Goal: Information Seeking & Learning: Learn about a topic

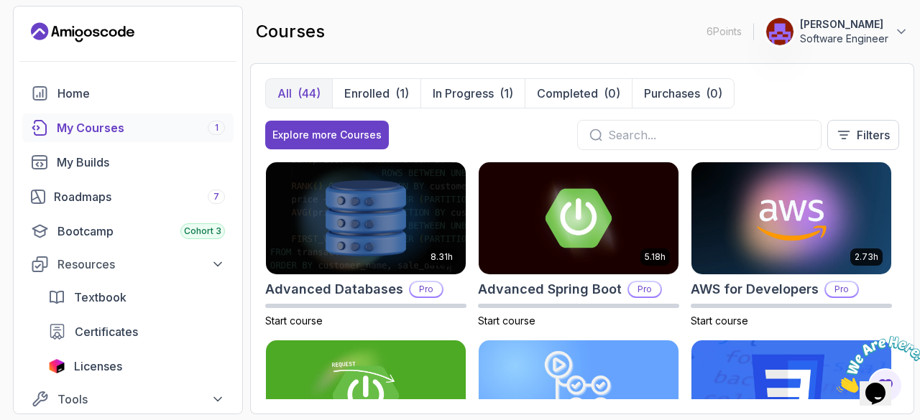
click at [388, 90] on p "Enrolled" at bounding box center [366, 93] width 45 height 17
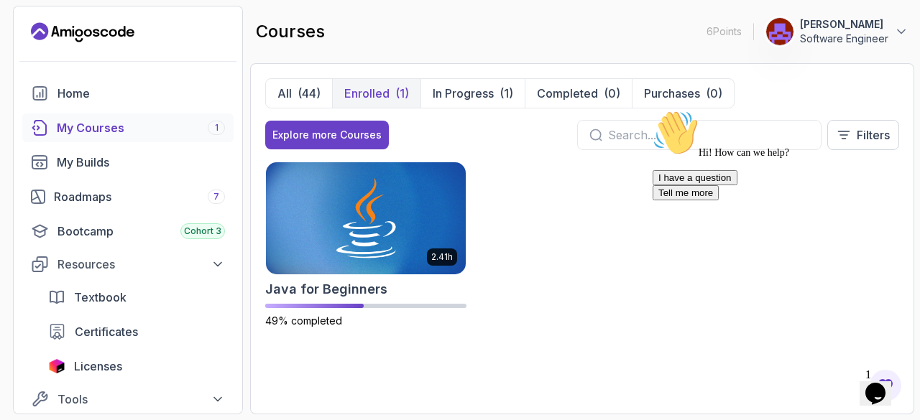
click at [382, 218] on img at bounding box center [366, 218] width 200 height 112
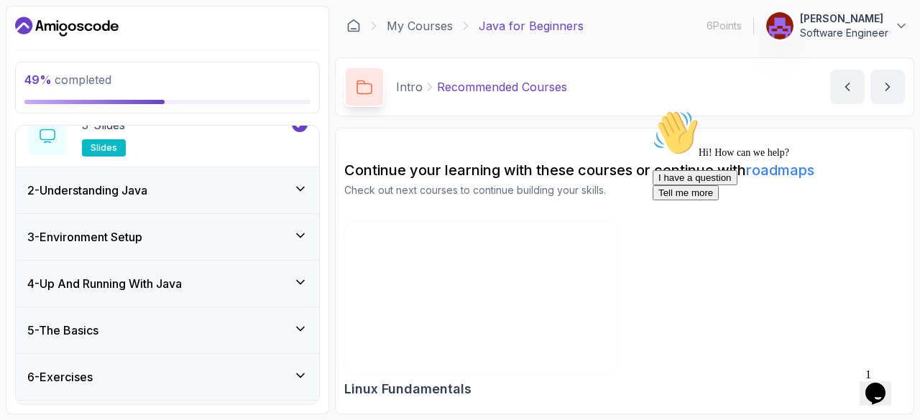
scroll to position [225, 0]
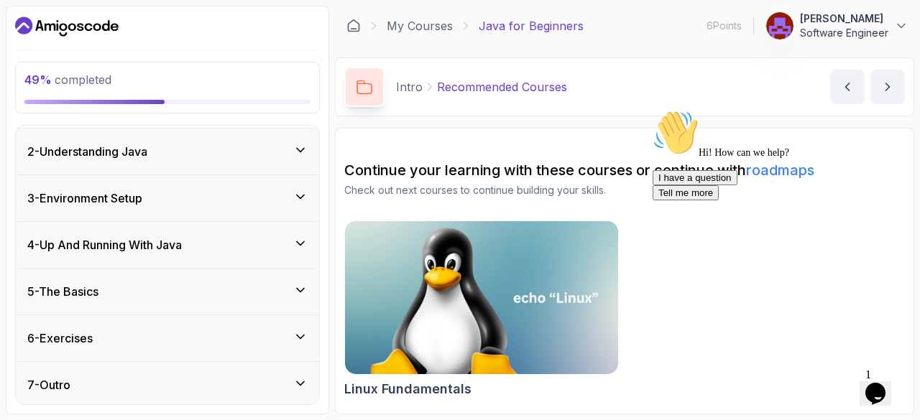
click at [297, 237] on icon at bounding box center [300, 243] width 14 height 14
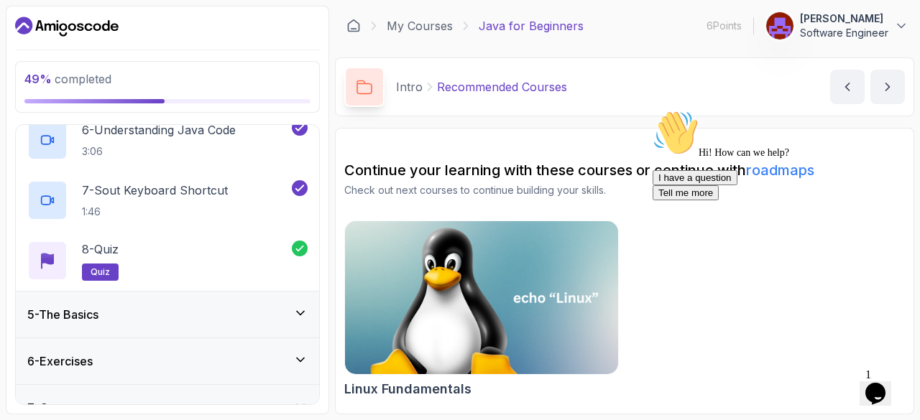
scroll to position [527, 0]
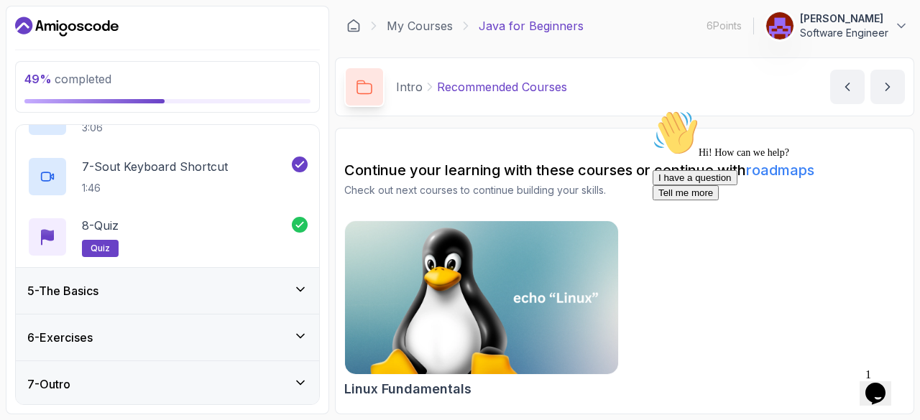
click at [308, 290] on div "5 - The Basics" at bounding box center [167, 291] width 303 height 46
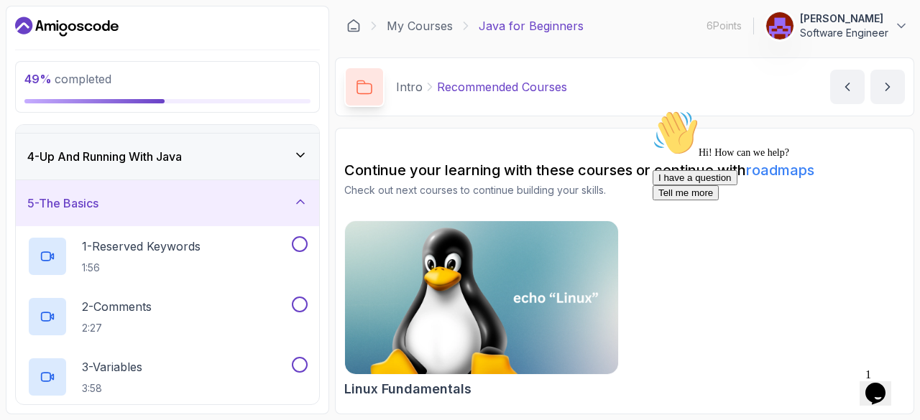
scroll to position [144, 0]
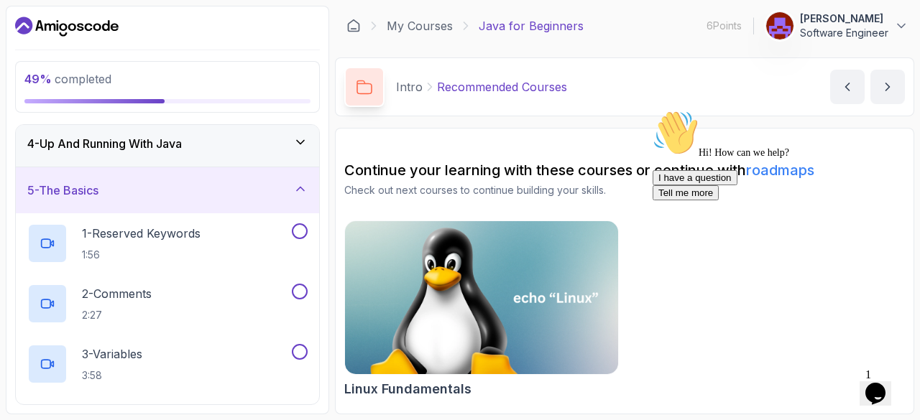
click at [191, 234] on p "1 - Reserved Keywords" at bounding box center [141, 233] width 119 height 17
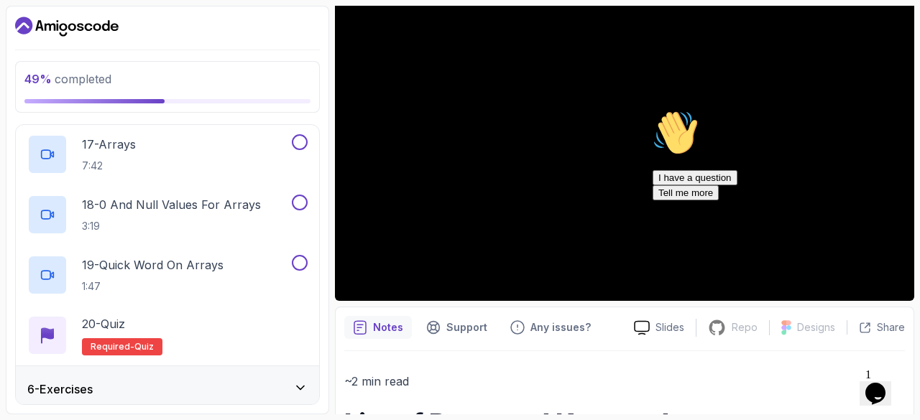
scroll to position [1250, 0]
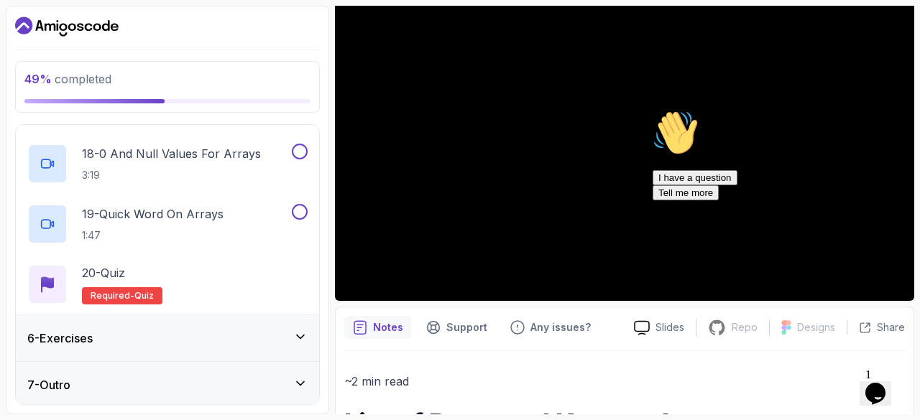
click at [214, 340] on div "6 - Exercises" at bounding box center [167, 338] width 280 height 17
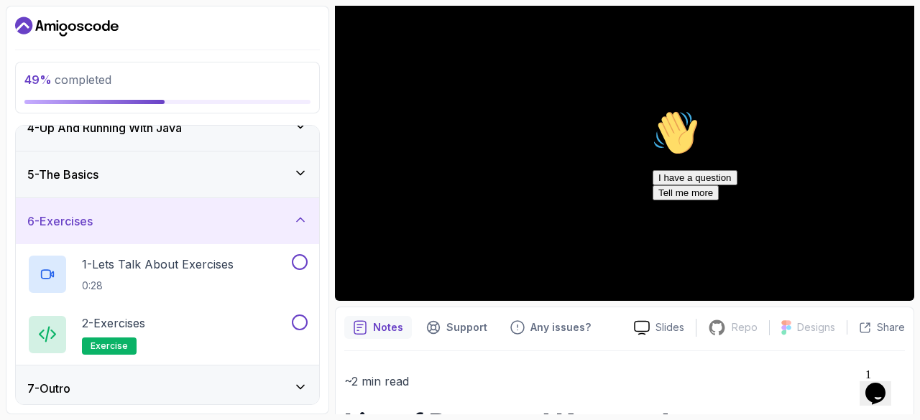
scroll to position [165, 0]
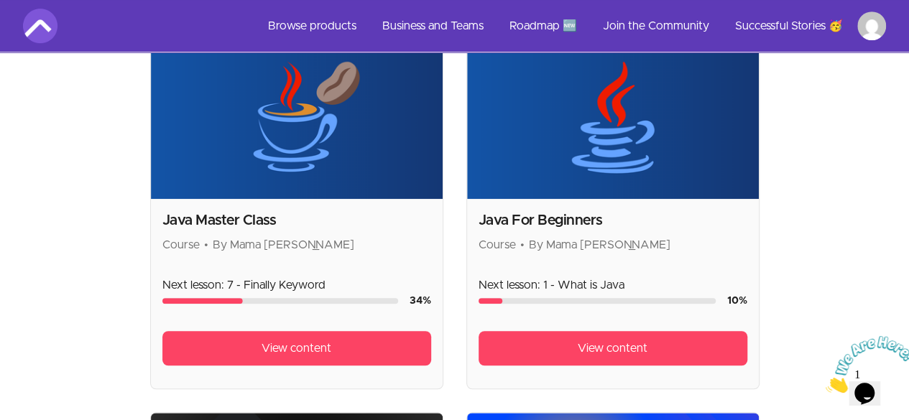
scroll to position [375, 0]
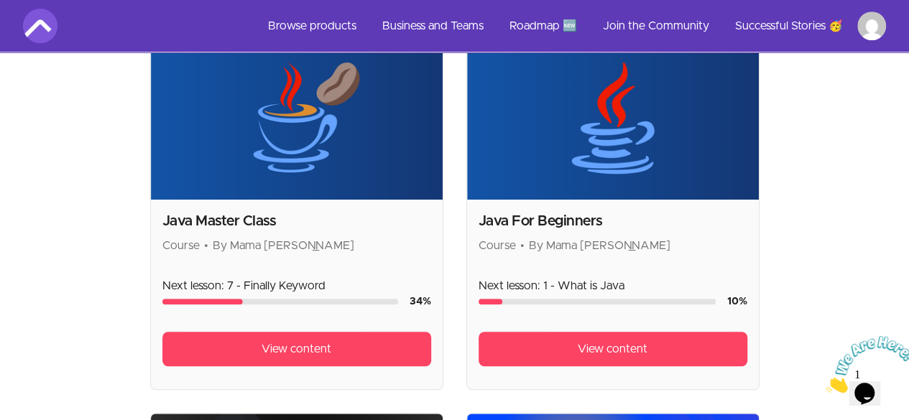
click at [578, 341] on span "View content" at bounding box center [613, 349] width 70 height 17
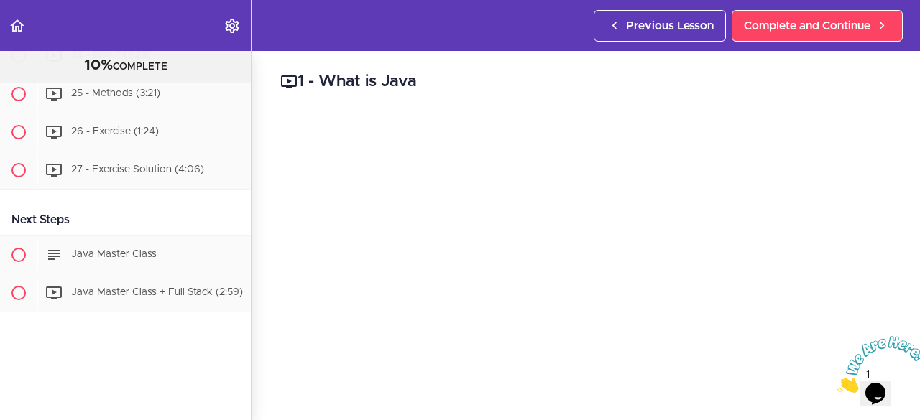
scroll to position [2058, 0]
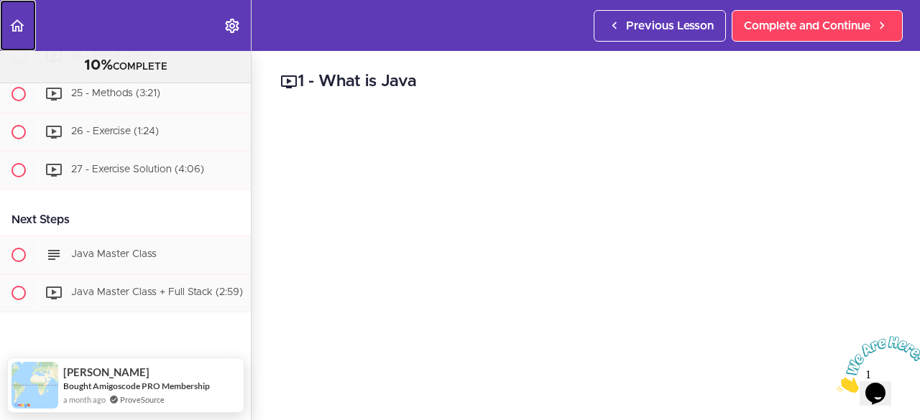
click at [17, 29] on icon "Back to course curriculum" at bounding box center [17, 25] width 17 height 17
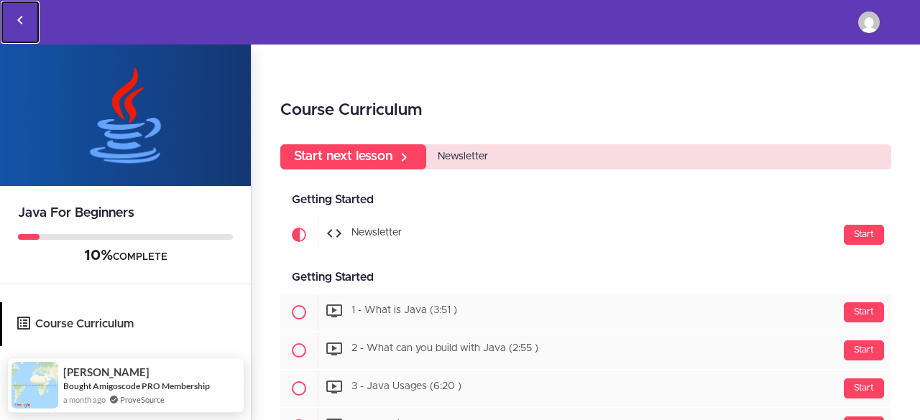
click at [19, 21] on use "Back to courses" at bounding box center [19, 20] width 5 height 9
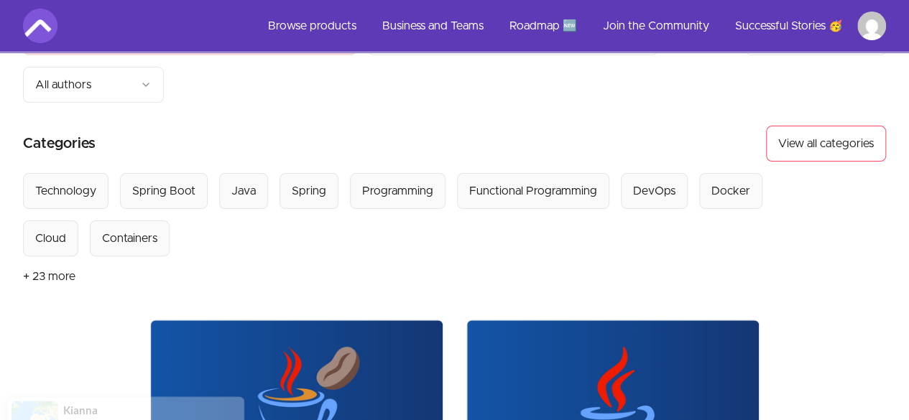
scroll to position [86, 0]
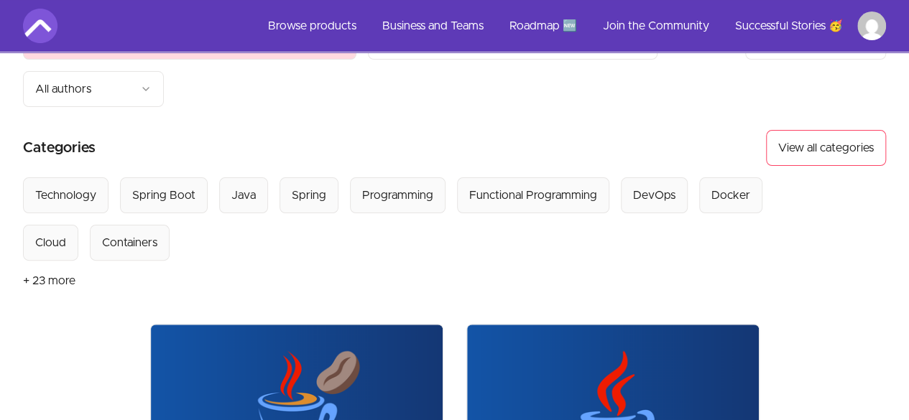
click at [59, 261] on button "+ 23 more" at bounding box center [49, 281] width 52 height 40
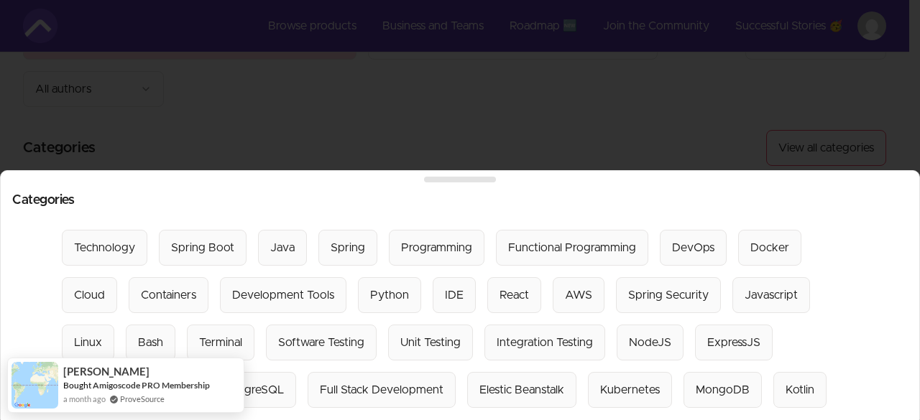
click at [262, 119] on div at bounding box center [460, 210] width 920 height 420
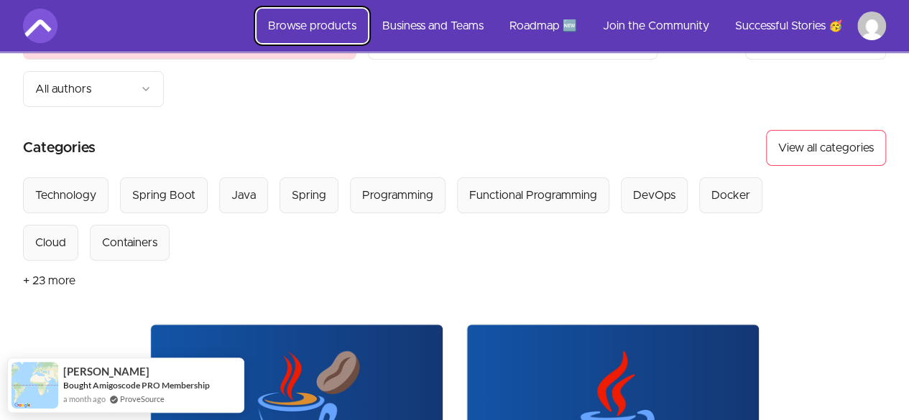
click at [339, 22] on link "Browse products" at bounding box center [312, 26] width 111 height 34
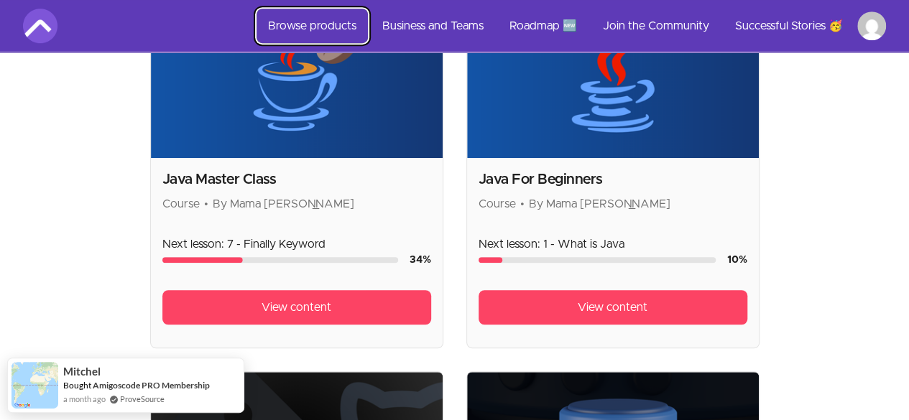
scroll to position [416, 0]
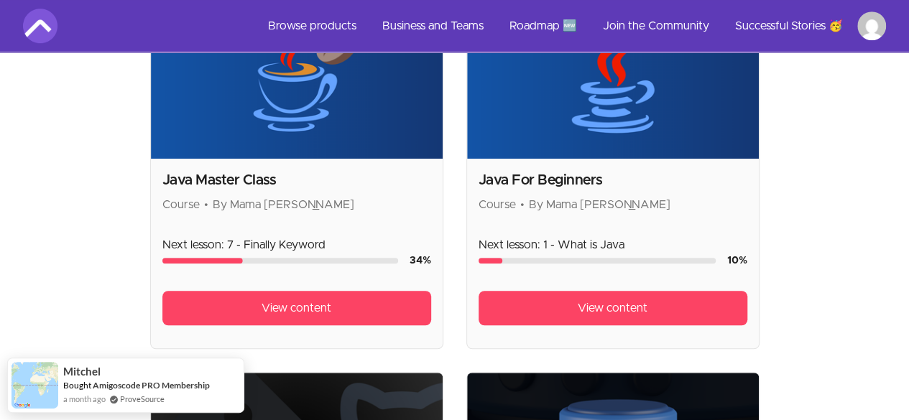
click at [262, 300] on span "View content" at bounding box center [297, 308] width 70 height 17
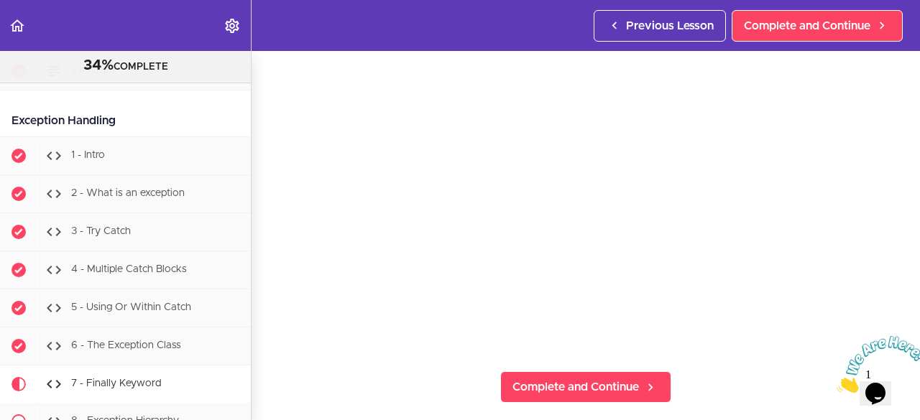
scroll to position [5603, 0]
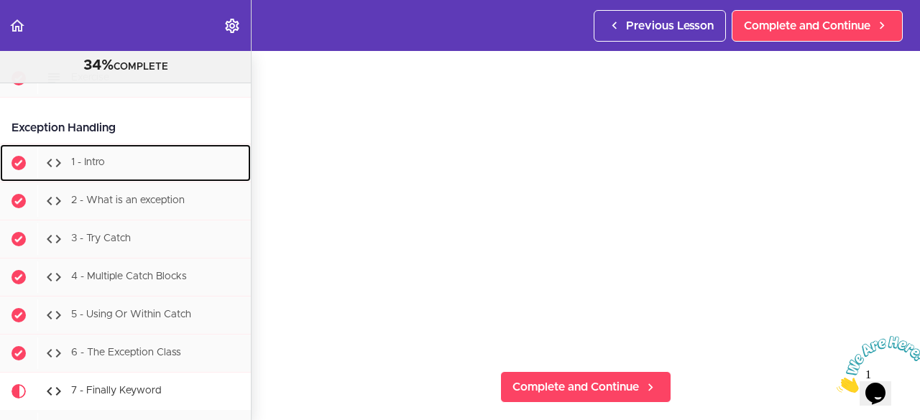
click at [106, 174] on div "1 - Intro" at bounding box center [143, 163] width 213 height 32
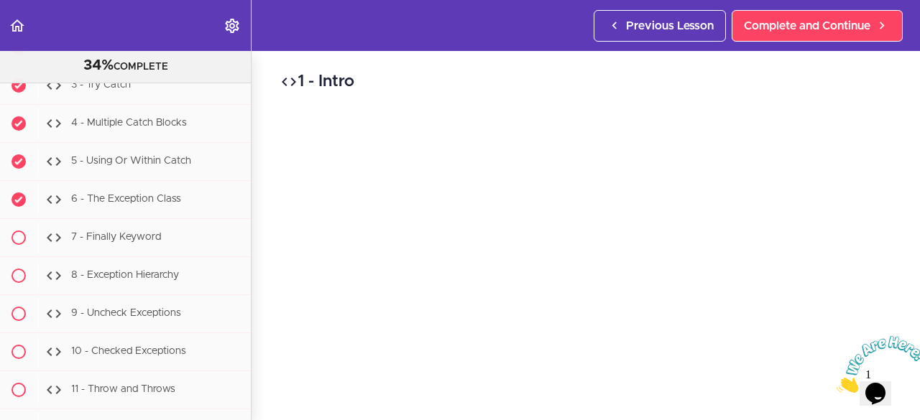
scroll to position [5777, 0]
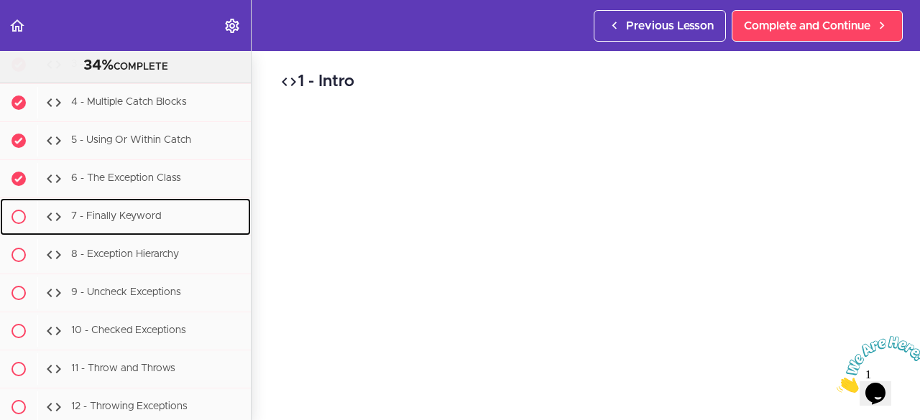
click at [163, 221] on div "7 - Finally Keyword" at bounding box center [143, 217] width 213 height 32
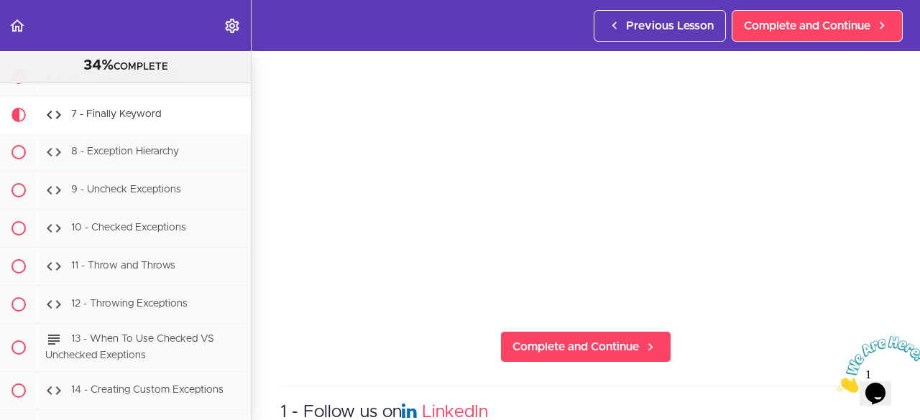
scroll to position [167, 0]
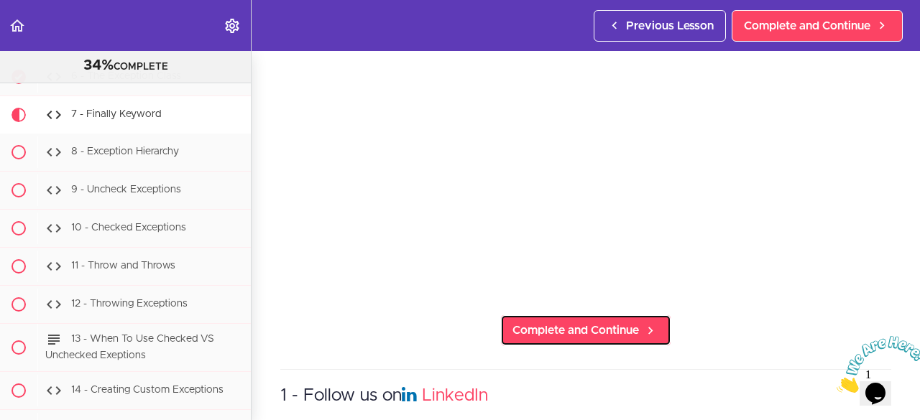
click at [610, 323] on span "Complete and Continue" at bounding box center [575, 330] width 126 height 17
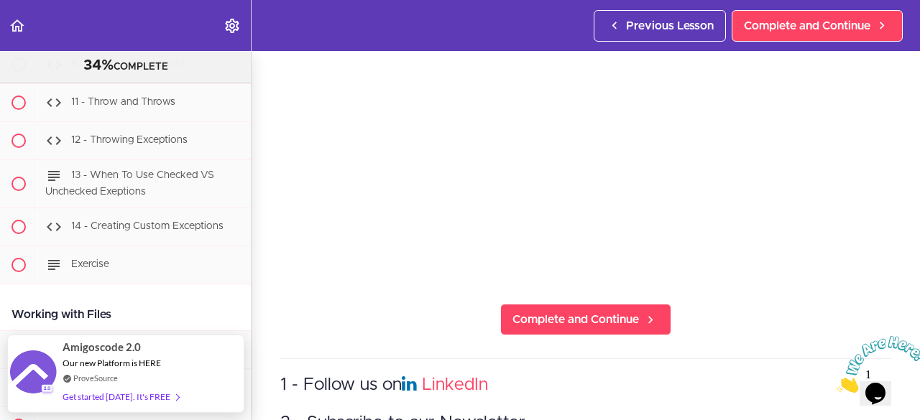
scroll to position [185, 0]
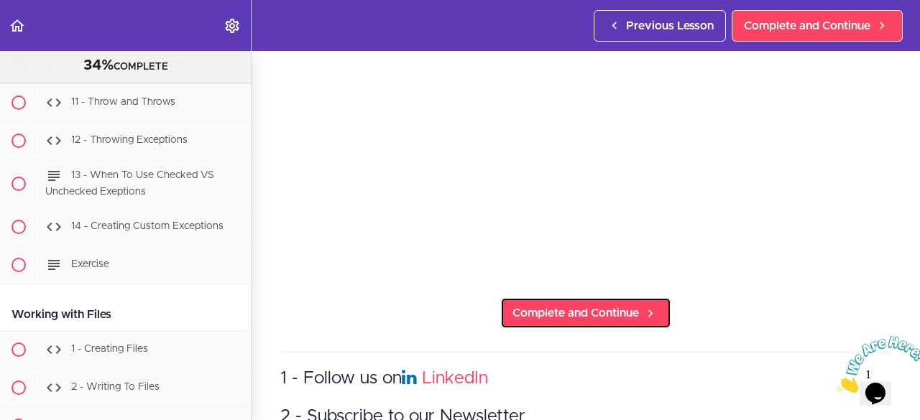
click at [621, 305] on span "Complete and Continue" at bounding box center [575, 313] width 126 height 17
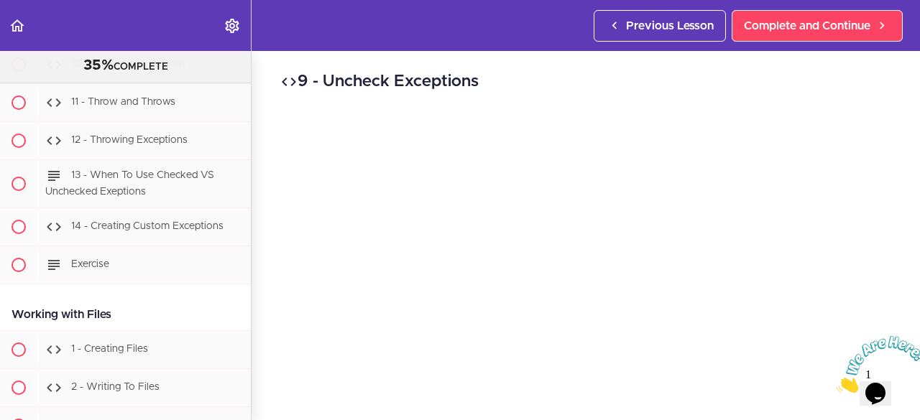
scroll to position [5951, 0]
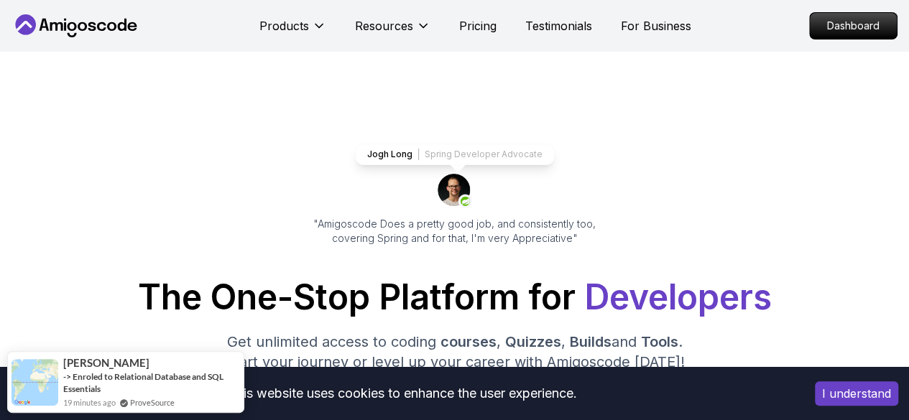
click at [851, 25] on p "Dashboard" at bounding box center [853, 26] width 87 height 26
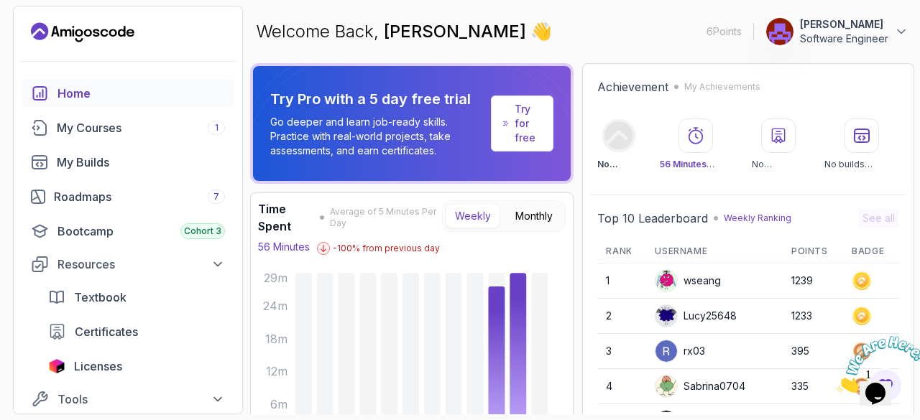
click at [165, 129] on div "My Courses 1" at bounding box center [141, 127] width 168 height 17
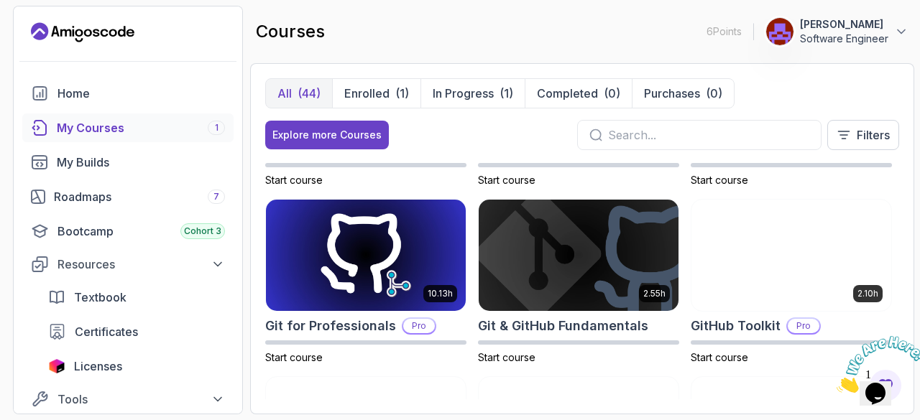
scroll to position [497, 0]
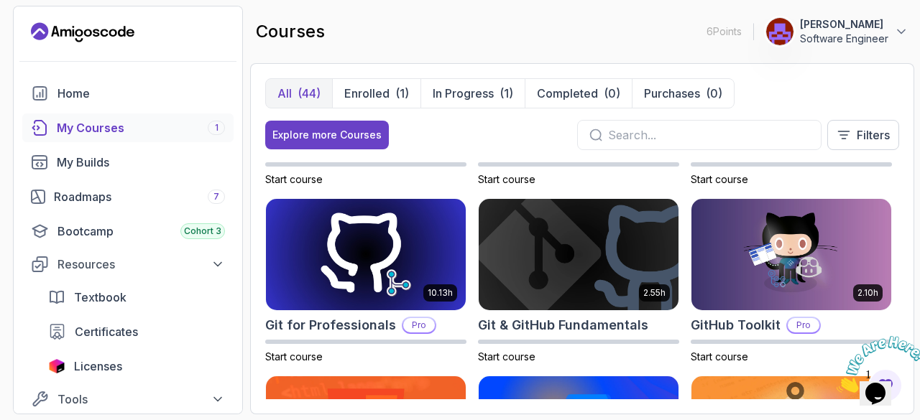
click at [743, 127] on input "text" at bounding box center [708, 134] width 201 height 17
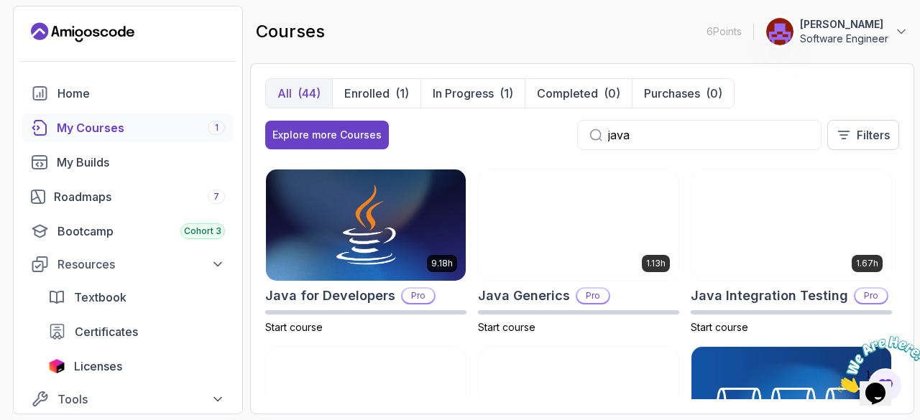
scroll to position [170, 0]
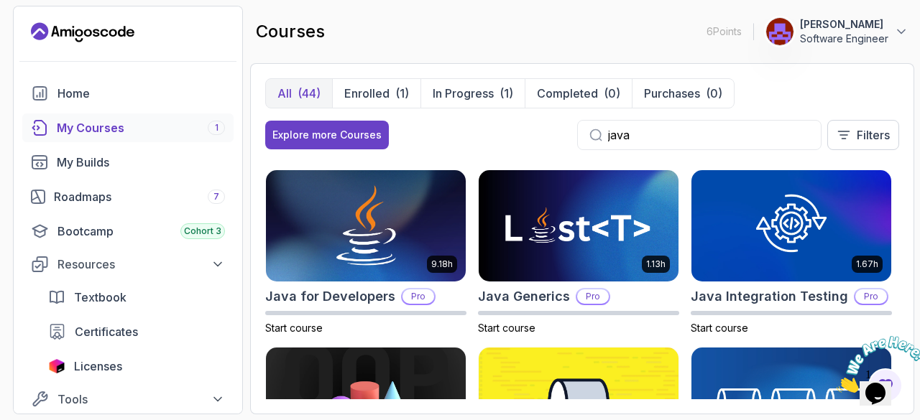
type input "java"
click at [365, 250] on img at bounding box center [366, 226] width 200 height 112
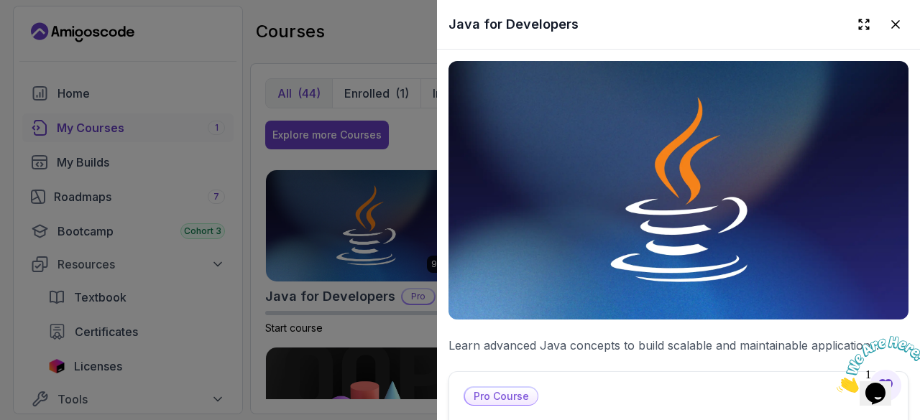
click at [887, 32] on button at bounding box center [895, 24] width 26 height 26
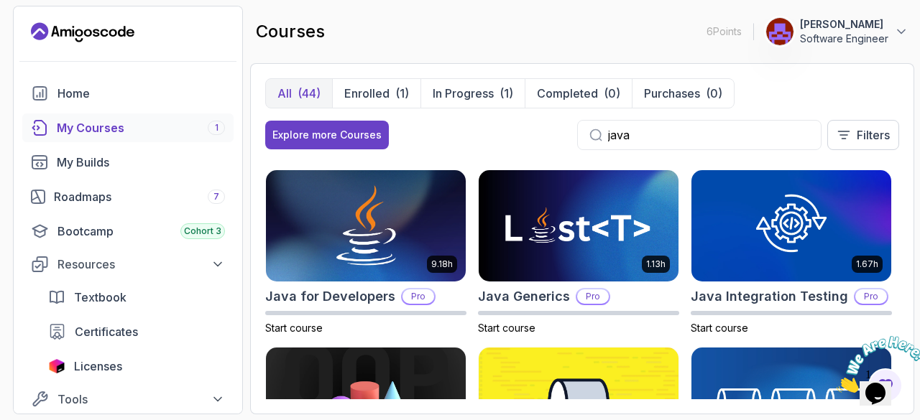
click at [371, 225] on img at bounding box center [366, 226] width 200 height 112
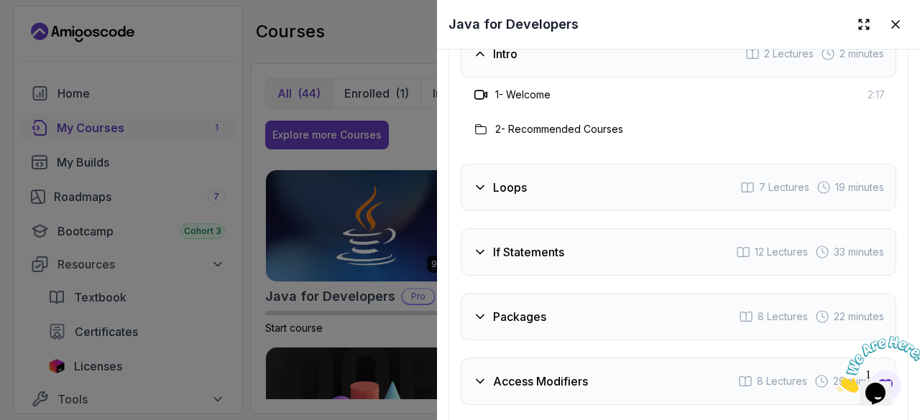
scroll to position [2449, 0]
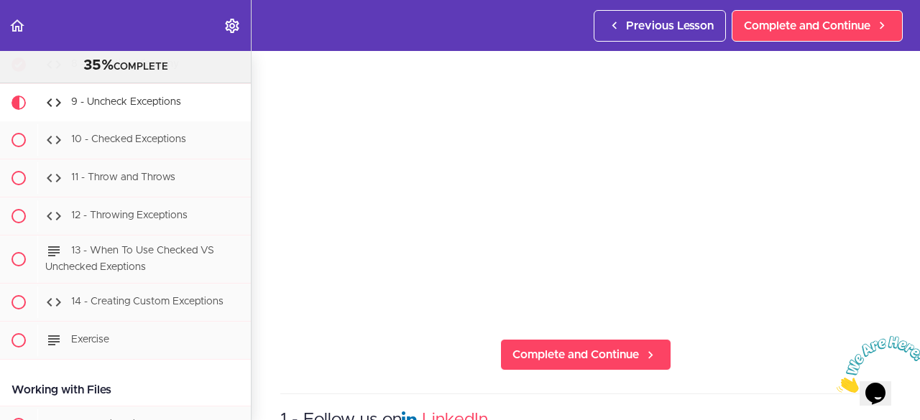
drag, startPoint x: 384, startPoint y: 305, endPoint x: 888, endPoint y: 306, distance: 504.4
click at [888, 306] on section "Java Master Class 35% COMPLETE Course Intro 1 - Intro 2 - Practice Practice Pra…" at bounding box center [460, 235] width 920 height 369
click at [624, 348] on span "Complete and Continue" at bounding box center [575, 354] width 126 height 17
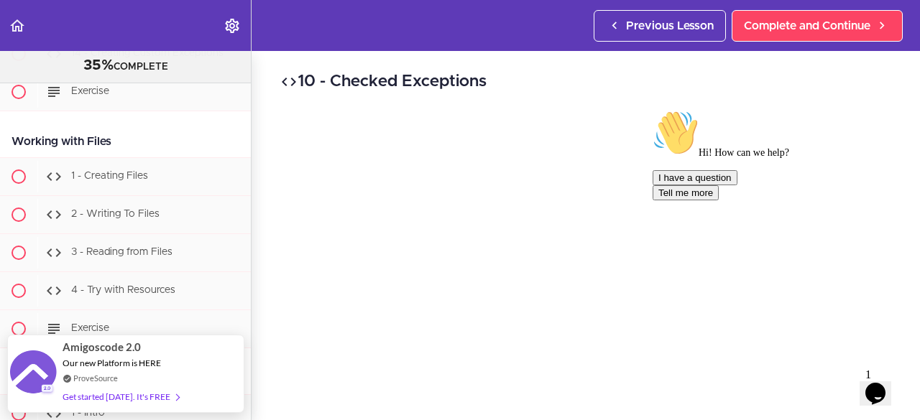
scroll to position [6219, 0]
